Goal: Check status: Check status

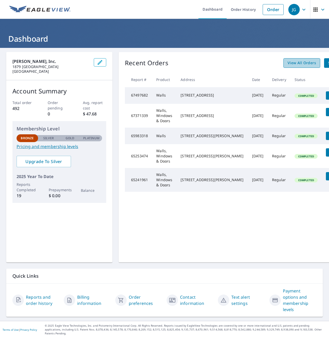
click at [287, 64] on span "View All Orders" at bounding box center [301, 63] width 28 height 6
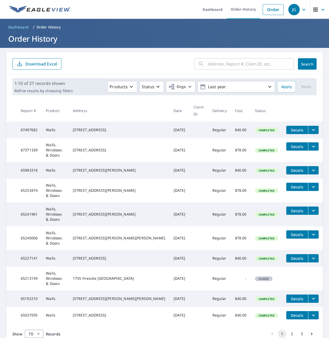
click at [223, 65] on input "text" at bounding box center [250, 64] width 86 height 14
type input "hessian"
click button "Search" at bounding box center [307, 63] width 19 height 11
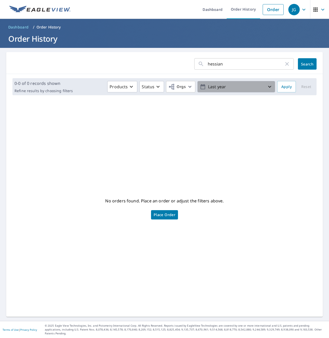
click at [249, 90] on p "Last year" at bounding box center [236, 86] width 61 height 9
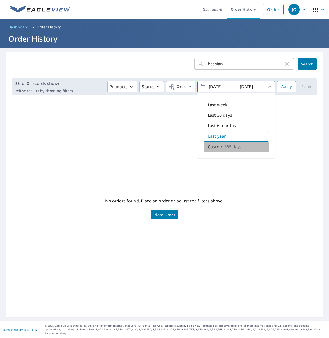
click at [244, 146] on div "Custom 365 days" at bounding box center [235, 147] width 65 height 10
click at [214, 86] on input "[DATE]" at bounding box center [219, 87] width 25 height 8
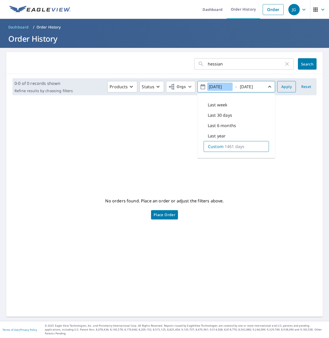
type input "[DATE]"
click at [283, 85] on span "Apply" at bounding box center [286, 87] width 10 height 6
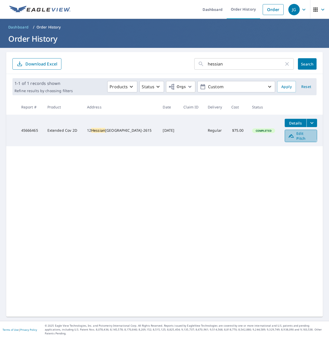
click at [288, 134] on icon at bounding box center [291, 136] width 6 height 6
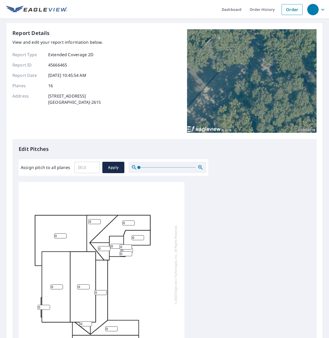
scroll to position [5, 0]
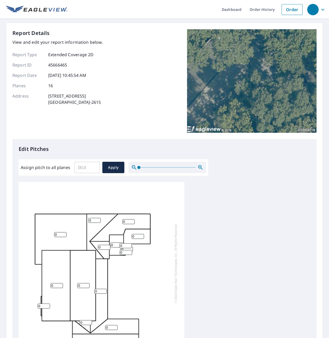
click at [165, 109] on div "Report Details View and edit your report information below. Report Type Extende…" at bounding box center [164, 84] width 304 height 110
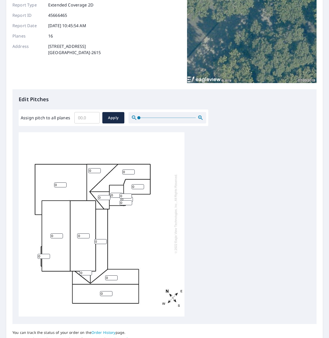
scroll to position [52, 0]
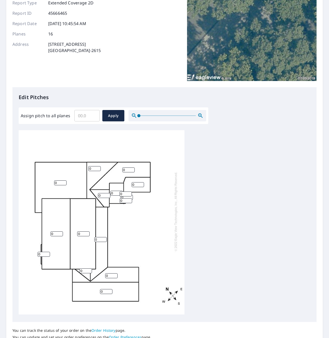
drag, startPoint x: 100, startPoint y: 235, endPoint x: 95, endPoint y: 235, distance: 5.4
click at [95, 237] on input "0" at bounding box center [100, 239] width 12 height 5
type input "2"
drag, startPoint x: 62, startPoint y: 177, endPoint x: 56, endPoint y: 177, distance: 5.2
click at [56, 180] on input "4" at bounding box center [60, 182] width 12 height 5
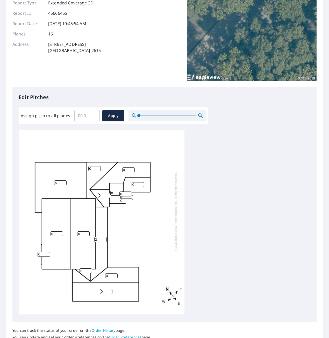
click at [64, 180] on input "5" at bounding box center [60, 182] width 12 height 5
type input "6"
click at [64, 180] on input "6" at bounding box center [60, 182] width 12 height 5
drag, startPoint x: 53, startPoint y: 231, endPoint x: 50, endPoint y: 231, distance: 3.1
click at [50, 231] on input "0" at bounding box center [56, 233] width 12 height 5
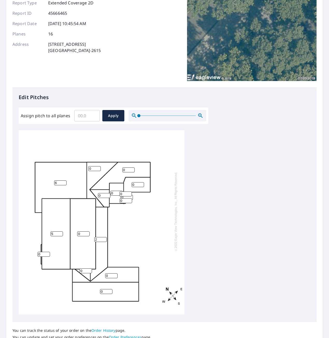
type input "5"
drag, startPoint x: 83, startPoint y: 266, endPoint x: 71, endPoint y: 267, distance: 12.2
click at [71, 267] on div "6 5 0 0 2 0 0 0 0 0 0 0 0 0 0 0" at bounding box center [102, 221] width 166 height 185
type input "6"
drag, startPoint x: 138, startPoint y: 181, endPoint x: 129, endPoint y: 180, distance: 9.8
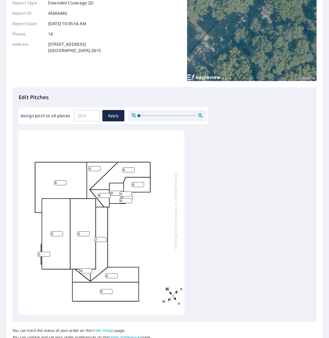
click at [129, 180] on div "6 5 0 0 2 0 0 0 0 0 0 6 0 0 0 0" at bounding box center [102, 221] width 166 height 185
type input "4"
drag, startPoint x: 113, startPoint y: 190, endPoint x: 110, endPoint y: 190, distance: 2.6
click at [110, 191] on input "0" at bounding box center [116, 193] width 12 height 5
type input "4"
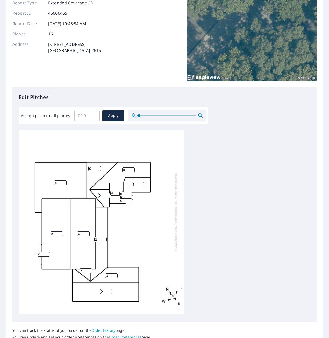
drag, startPoint x: 123, startPoint y: 190, endPoint x: 115, endPoint y: 190, distance: 8.8
click at [115, 190] on div "6 5 0 0 2 0 0 0 4 4 0 6 0 0 0 0" at bounding box center [102, 221] width 166 height 185
type input "4"
drag, startPoint x: 124, startPoint y: 195, endPoint x: 119, endPoint y: 196, distance: 5.5
click at [119, 196] on div "6 5 0 0 2 0 0 0 4 4 0 6 0 0 0 4" at bounding box center [102, 221] width 166 height 185
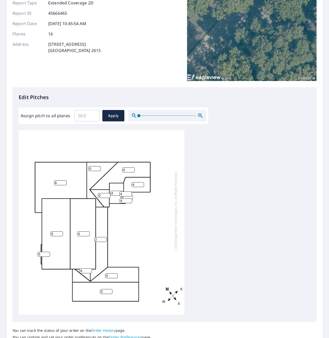
type input "4"
drag, startPoint x: 81, startPoint y: 229, endPoint x: 73, endPoint y: 230, distance: 7.5
click at [73, 230] on div "6 5 0 0 2 0 0 0 4 4 0 6 0 0 4 4" at bounding box center [102, 221] width 166 height 185
type input "5"
drag, startPoint x: 103, startPoint y: 192, endPoint x: 97, endPoint y: 192, distance: 5.7
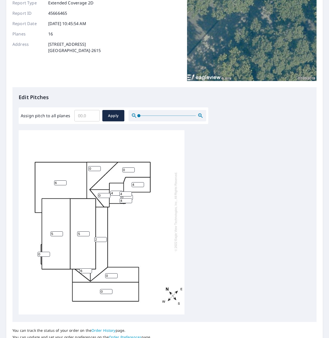
click at [97, 192] on div "6 5 5 0 2 0 0 0 4 4 0 6 0 0 4 4" at bounding box center [102, 221] width 166 height 185
type input "6"
drag, startPoint x: 92, startPoint y: 165, endPoint x: 86, endPoint y: 166, distance: 6.0
click at [86, 166] on div "6 5 5 0 2 0 0 0 4 4 6 6 0 0 4 4" at bounding box center [102, 221] width 166 height 185
type input "6"
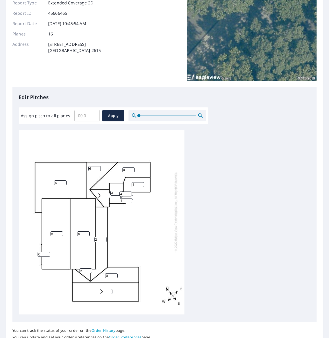
drag, startPoint x: 102, startPoint y: 271, endPoint x: 93, endPoint y: 270, distance: 9.4
click at [98, 271] on div "6 5 5 0 2 0 0 6 4 4 6 6 0 0 4 4" at bounding box center [102, 221] width 166 height 185
type input "6"
drag, startPoint x: 102, startPoint y: 288, endPoint x: 97, endPoint y: 290, distance: 5.9
click at [97, 290] on div "6 5 5 0 2 0 6 6 4 4 6 6 0 0 4 4" at bounding box center [102, 221] width 166 height 185
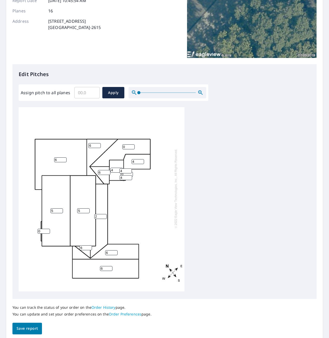
scroll to position [95, 0]
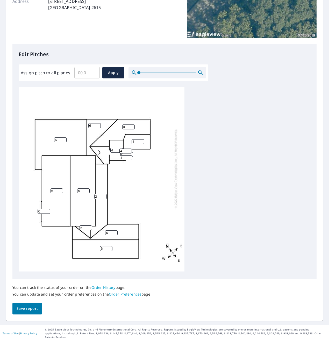
type input "6"
drag, startPoint x: 128, startPoint y: 122, endPoint x: 120, endPoint y: 123, distance: 7.8
click at [120, 123] on div "6 5 5 6 2 0 6 6 4 4 6 6 0 0 4 4" at bounding box center [102, 178] width 166 height 185
type input "6"
drag, startPoint x: 43, startPoint y: 208, endPoint x: 27, endPoint y: 208, distance: 16.3
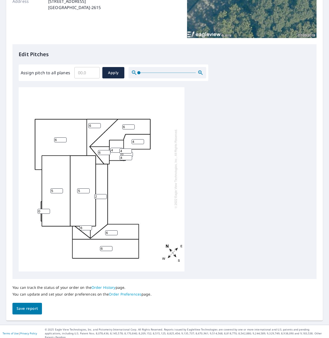
click at [27, 208] on div "6 5 5 6 2 6 6 6 4 4 6 6 0 0 4 4" at bounding box center [102, 178] width 166 height 185
type input "6"
click at [23, 307] on span "Save report" at bounding box center [27, 308] width 21 height 6
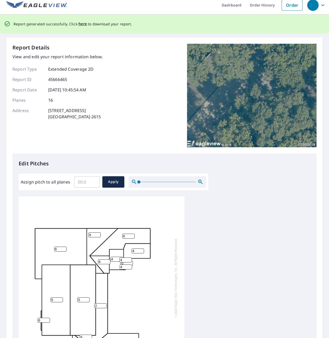
scroll to position [0, 0]
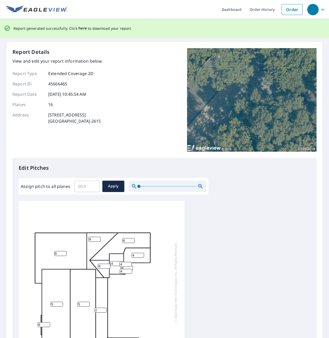
click at [82, 26] on span "here" at bounding box center [82, 28] width 9 height 6
